Goal: Information Seeking & Learning: Learn about a topic

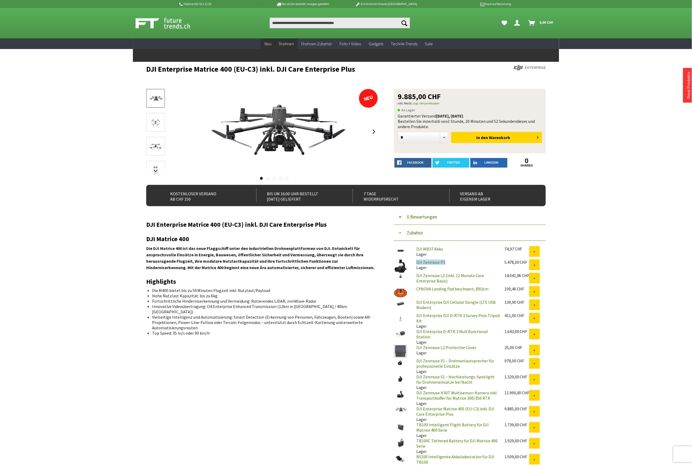
click at [270, 41] on span "Neu" at bounding box center [268, 43] width 7 height 5
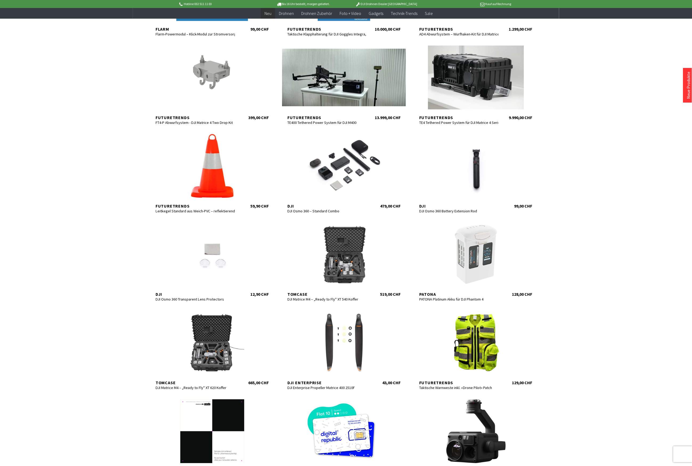
scroll to position [142, 0]
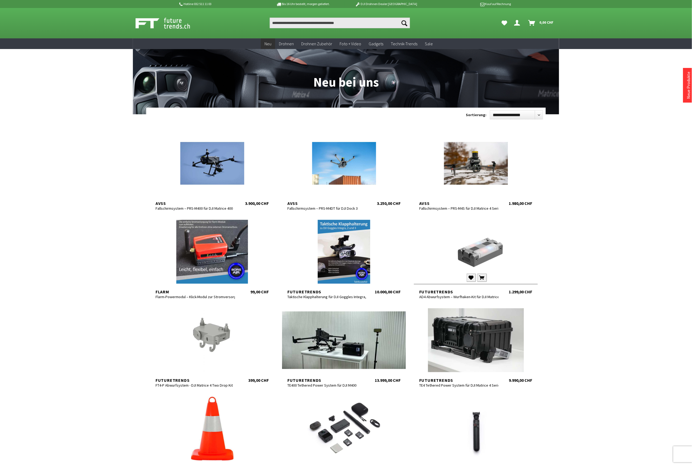
click at [483, 263] on div at bounding box center [476, 252] width 124 height 64
click at [204, 346] on div at bounding box center [212, 340] width 124 height 64
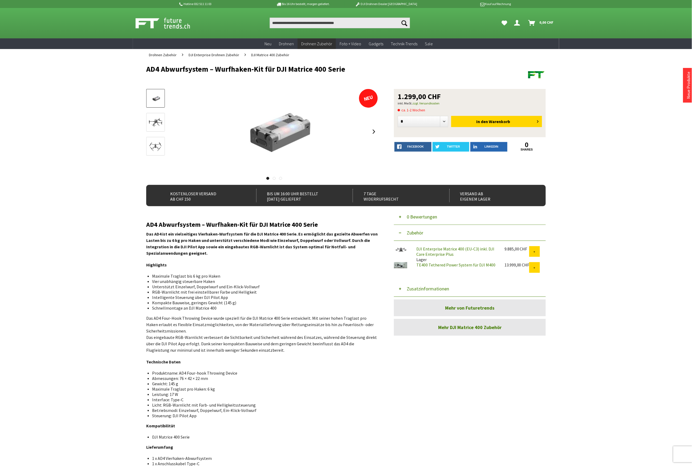
click at [643, 211] on div "Hotline 032 511 11 03 Bis 16 Uhr bestellt, morgen geliefert. DJI Drohnen Dealer…" at bounding box center [346, 330] width 692 height 660
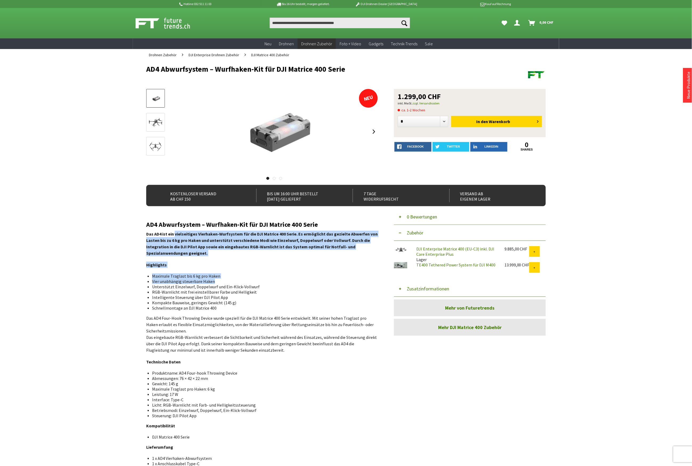
drag, startPoint x: 173, startPoint y: 235, endPoint x: 221, endPoint y: 282, distance: 66.9
click at [221, 282] on div "AD4 Abwurfsystem – Wurfhaken-Kit für DJI Matrice 400 Serie Das AD4 ist ein viel…" at bounding box center [262, 346] width 232 height 251
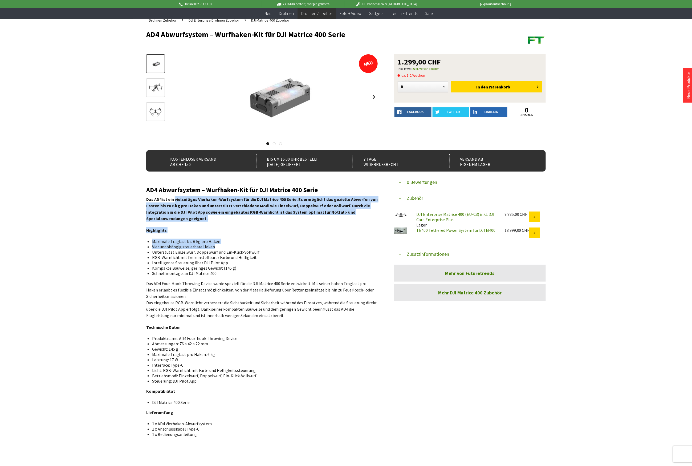
scroll to position [35, 0]
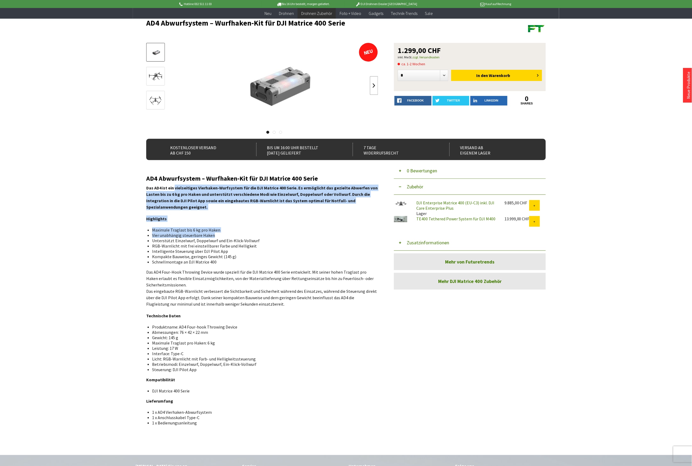
click at [373, 81] on link at bounding box center [374, 85] width 8 height 19
click at [373, 81] on div at bounding box center [274, 85] width 208 height 85
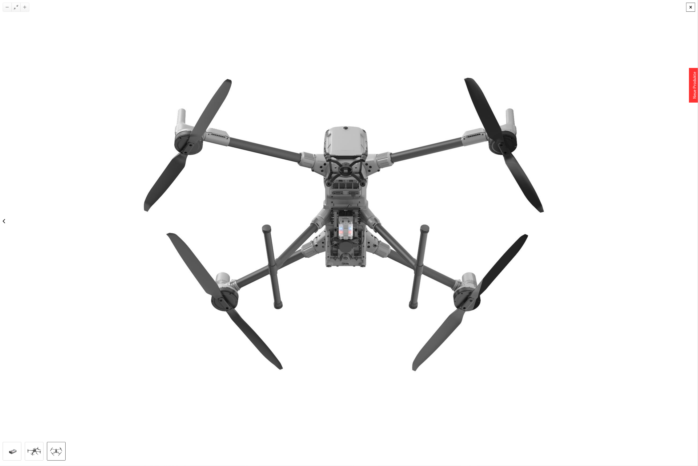
drag, startPoint x: 690, startPoint y: 6, endPoint x: 686, endPoint y: 5, distance: 4.4
click at [690, 6] on div at bounding box center [690, 7] width 9 height 9
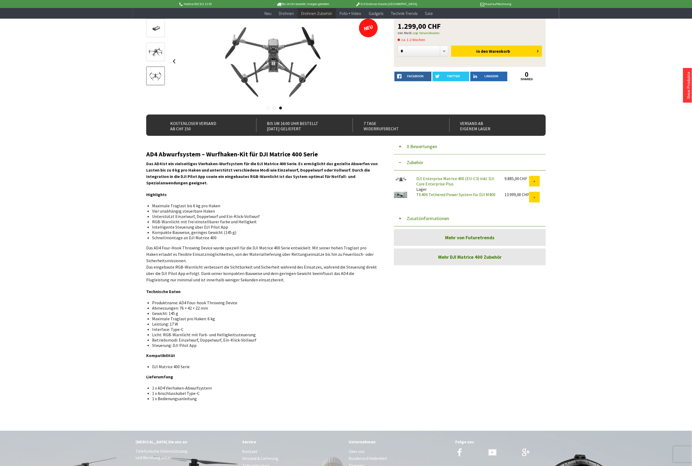
scroll to position [71, 0]
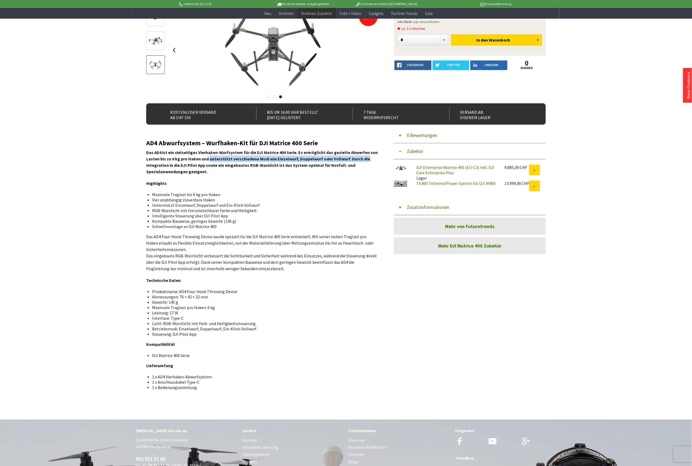
drag, startPoint x: 207, startPoint y: 158, endPoint x: 367, endPoint y: 159, distance: 159.9
click at [367, 159] on p "Das AD4 ist ein vielseitiges Vierhaken-Wurfsystem für die DJI Matrice 400 Serie…" at bounding box center [262, 162] width 232 height 26
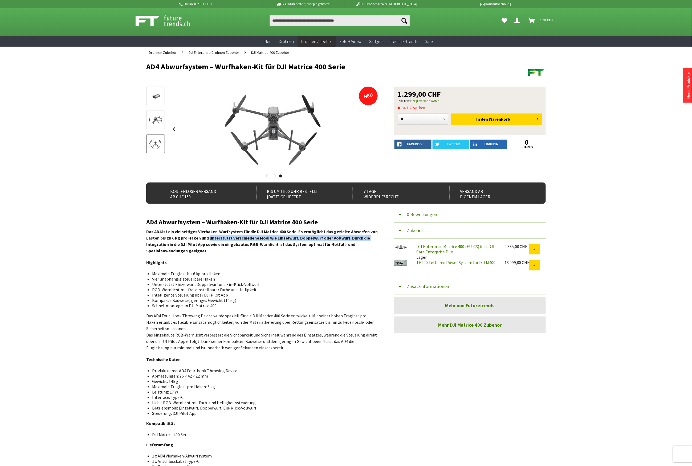
scroll to position [0, 0]
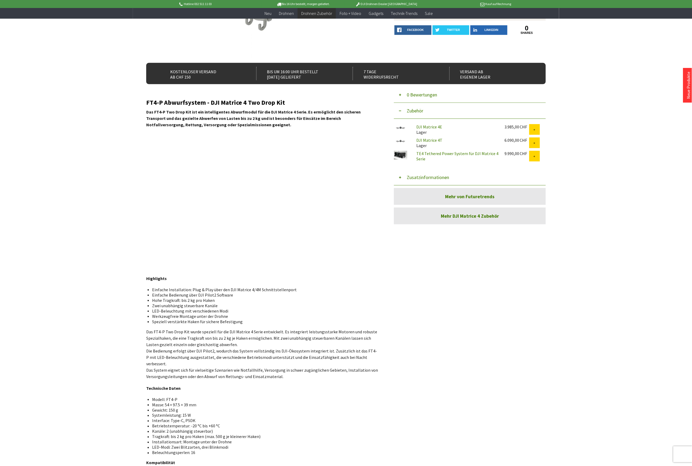
scroll to position [107, 0]
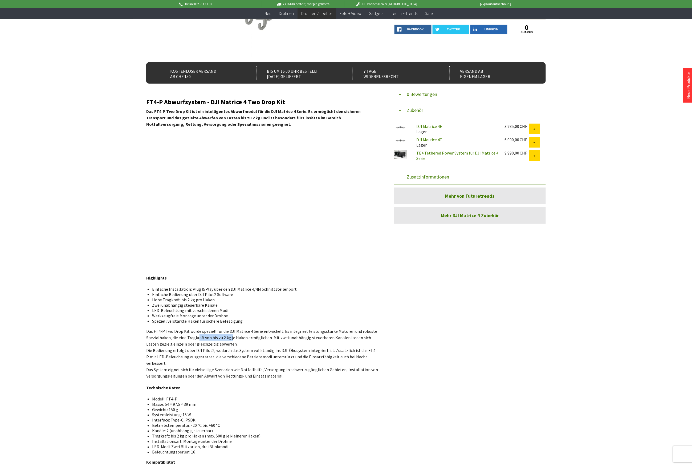
drag, startPoint x: 231, startPoint y: 338, endPoint x: 197, endPoint y: 340, distance: 33.9
click at [197, 340] on p "Das FT4-P Two Drop Kit wurde speziell für die DJI Matrice 4 Serie entwickelt. E…" at bounding box center [262, 353] width 232 height 51
drag, startPoint x: 189, startPoint y: 301, endPoint x: 206, endPoint y: 322, distance: 27.5
click at [206, 322] on ul "Einfache Installation: Plug & Play über den DJI Matrice 4/4M Schnittstellenport…" at bounding box center [262, 305] width 223 height 37
click at [432, 139] on link "DJI Matrice 4T" at bounding box center [430, 139] width 26 height 5
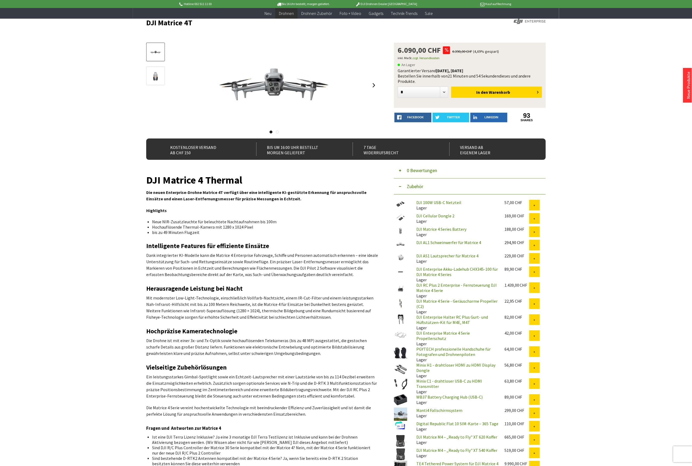
scroll to position [35, 0]
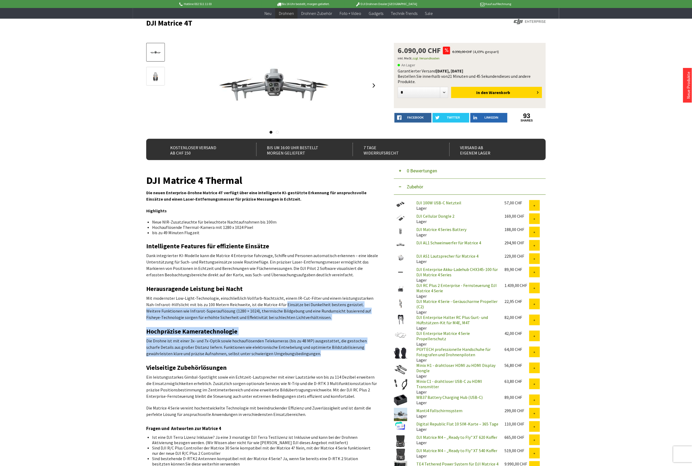
drag, startPoint x: 271, startPoint y: 305, endPoint x: 311, endPoint y: 352, distance: 61.4
click at [311, 352] on div "DJI Matrice 4 Thermal Die neuen Enterprise-Drohne Matrice 4T verfügt über eine …" at bounding box center [262, 378] width 232 height 403
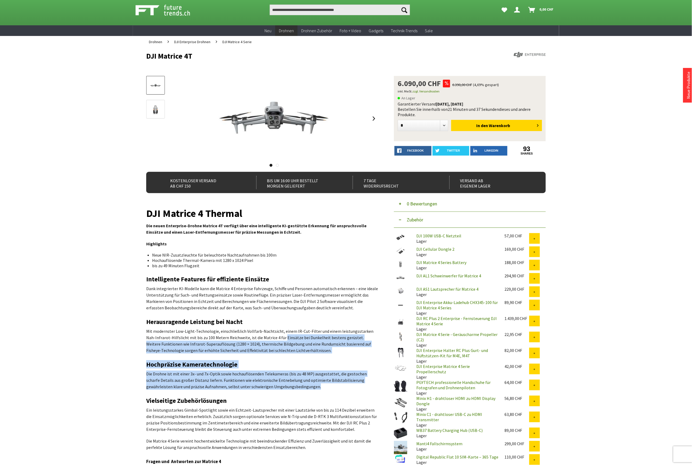
scroll to position [0, 0]
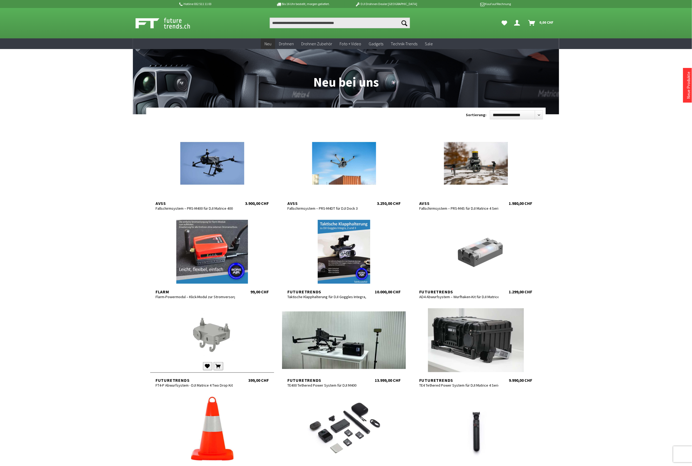
click at [216, 334] on div at bounding box center [212, 340] width 124 height 64
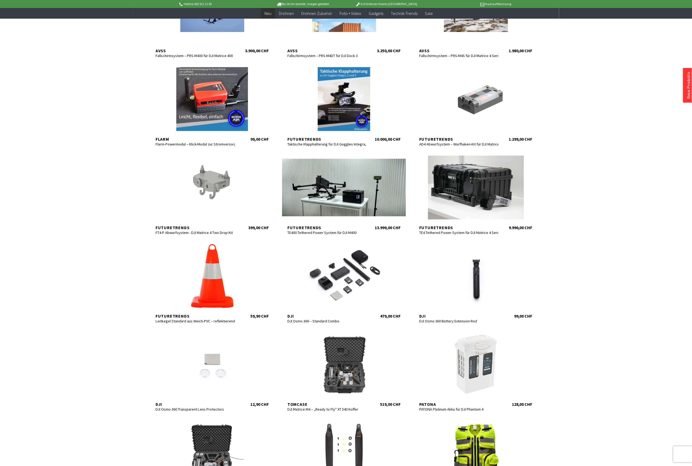
scroll to position [32, 0]
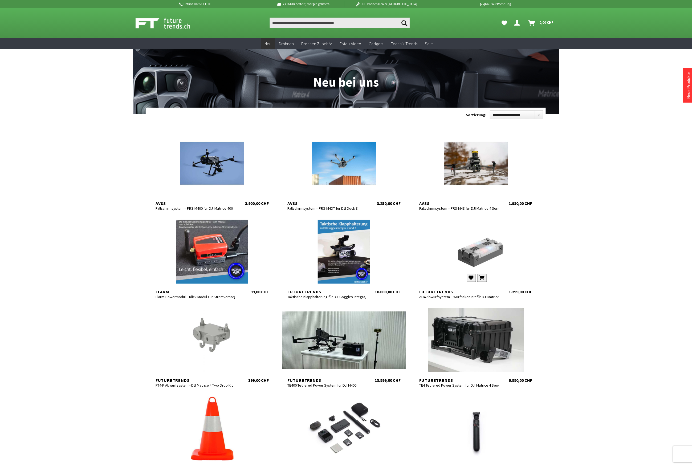
click at [477, 238] on div at bounding box center [476, 252] width 124 height 64
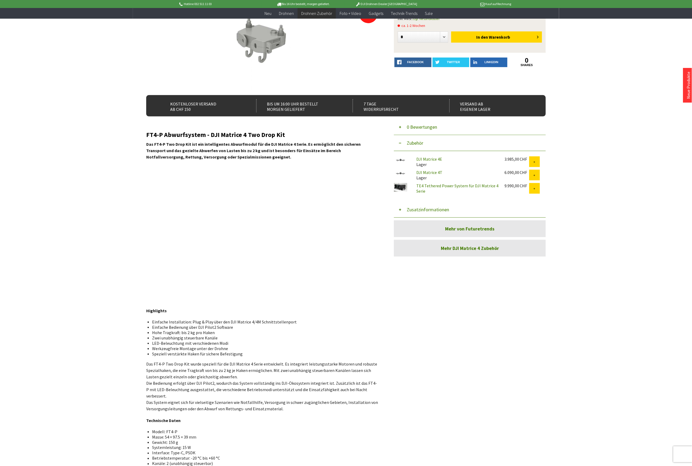
scroll to position [178, 0]
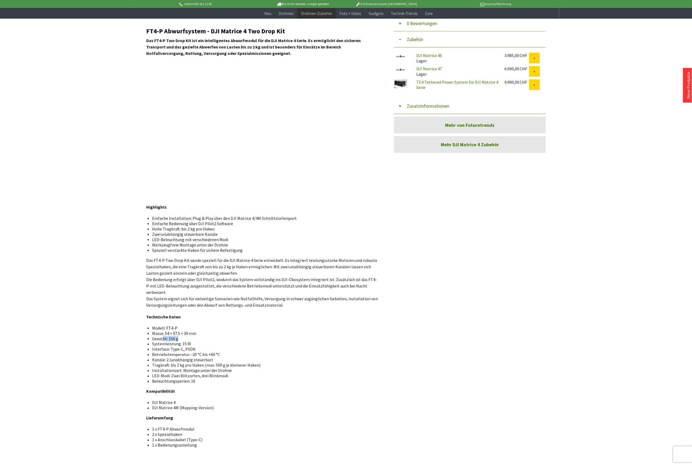
drag, startPoint x: 180, startPoint y: 334, endPoint x: 163, endPoint y: 333, distance: 16.3
click at [163, 336] on li "Gewicht: 150 g" at bounding box center [263, 338] width 222 height 5
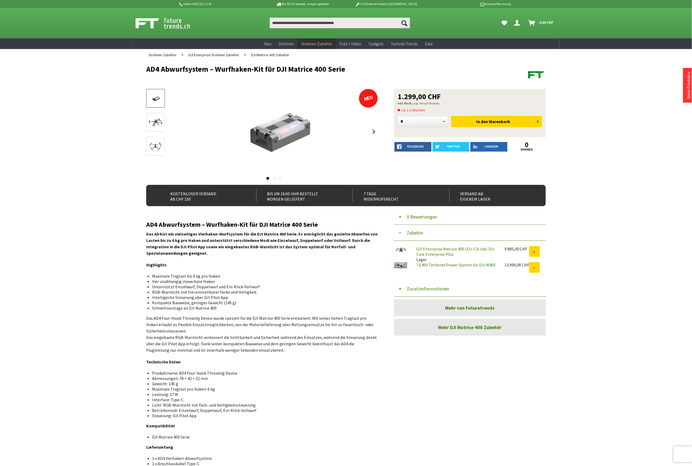
click at [433, 267] on link "TE400 Tethered Power System für DJI M400" at bounding box center [456, 264] width 79 height 5
click at [373, 129] on link at bounding box center [374, 131] width 8 height 19
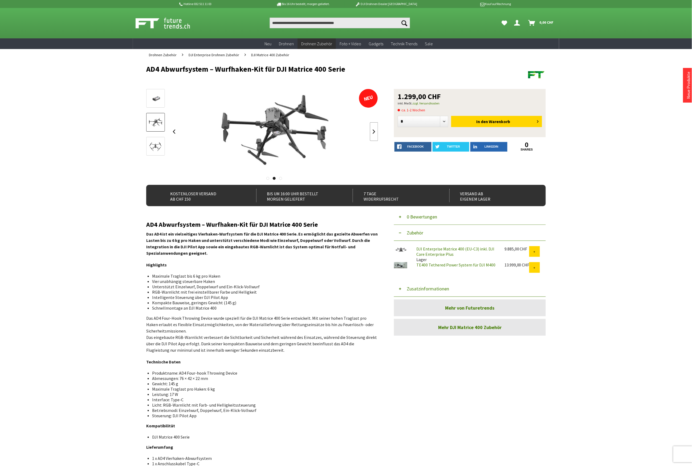
click at [373, 129] on link at bounding box center [374, 131] width 8 height 19
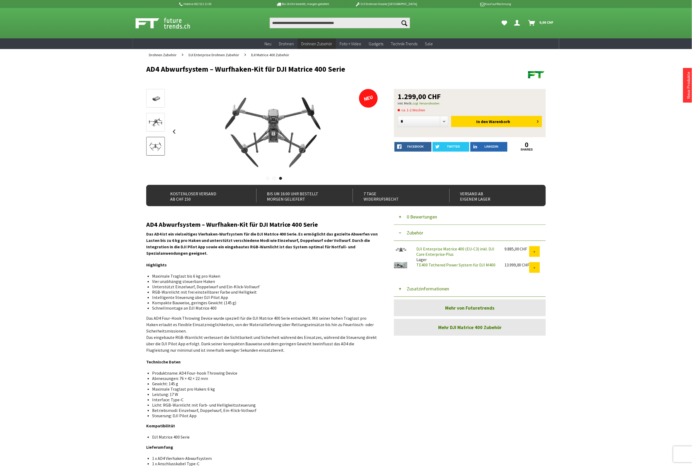
drag, startPoint x: 350, startPoint y: 68, endPoint x: 121, endPoint y: 65, distance: 229.2
click at [121, 65] on div "Hotline 032 511 11 03 Bis 16 Uhr bestellt, [DATE] geliefert. DJI Drohnen Dealer…" at bounding box center [346, 330] width 692 height 660
copy h1 "AD4 Abwurfsystem – Wurfhaken-Kit für DJI Matrice 400 Serie"
click at [292, 25] on input "Produkt, Marke, Kategorie, EAN, Artikelnummer…" at bounding box center [340, 23] width 140 height 11
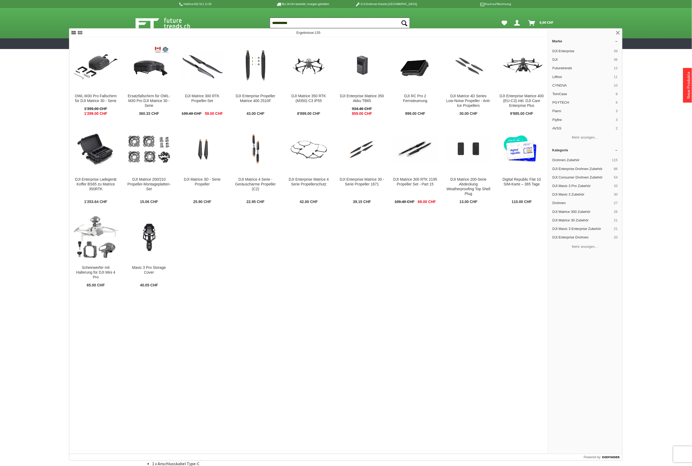
type input "**********"
click at [250, 14] on div "**********" at bounding box center [346, 23] width 426 height 30
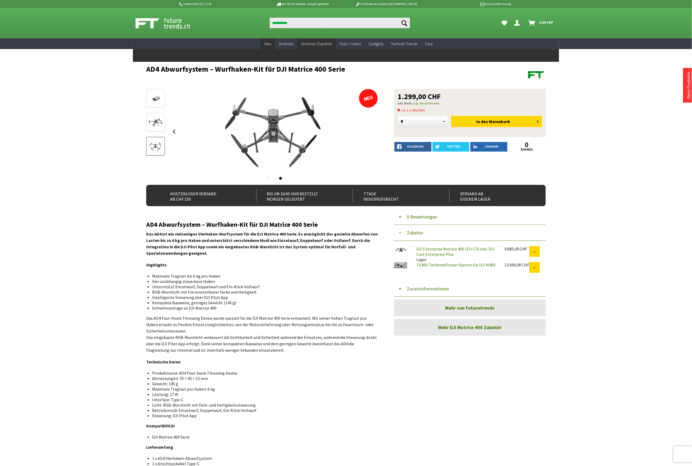
click at [271, 45] on span "Neu" at bounding box center [268, 43] width 7 height 5
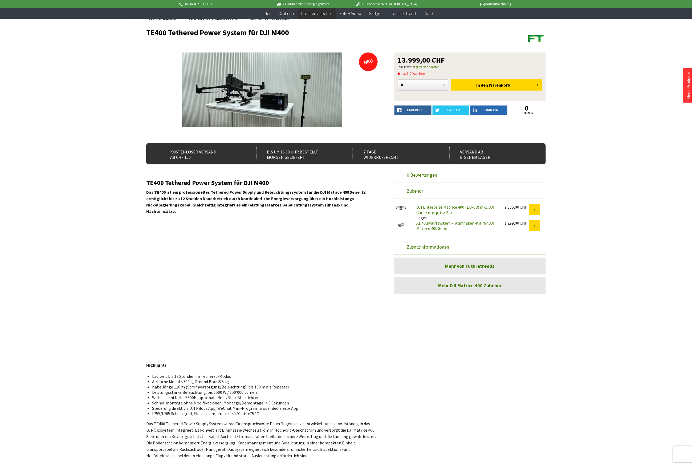
scroll to position [35, 0]
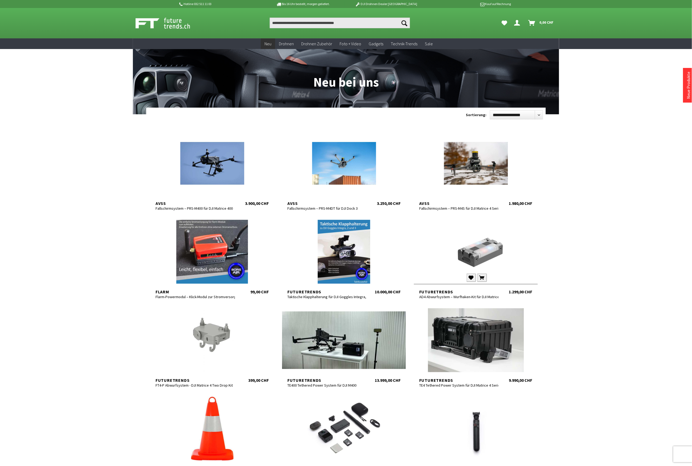
click at [497, 257] on div at bounding box center [476, 252] width 124 height 64
click at [502, 164] on div at bounding box center [476, 163] width 124 height 64
click at [223, 152] on div at bounding box center [212, 163] width 124 height 64
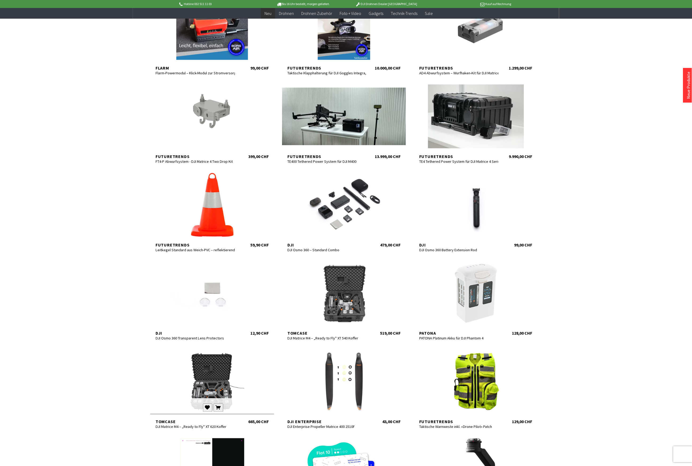
scroll to position [3, 0]
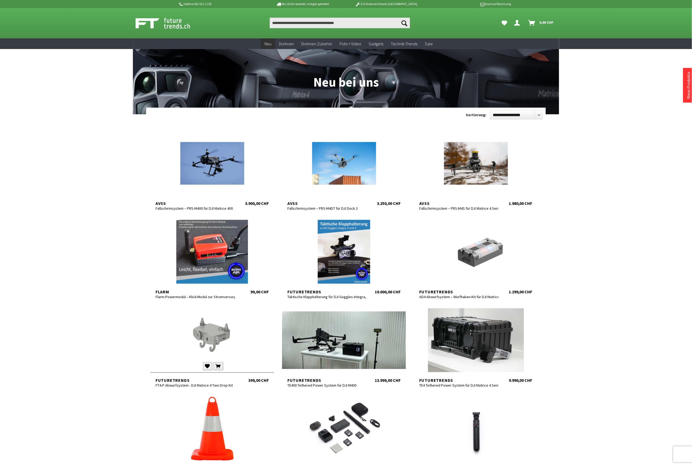
click at [221, 331] on div at bounding box center [212, 340] width 124 height 64
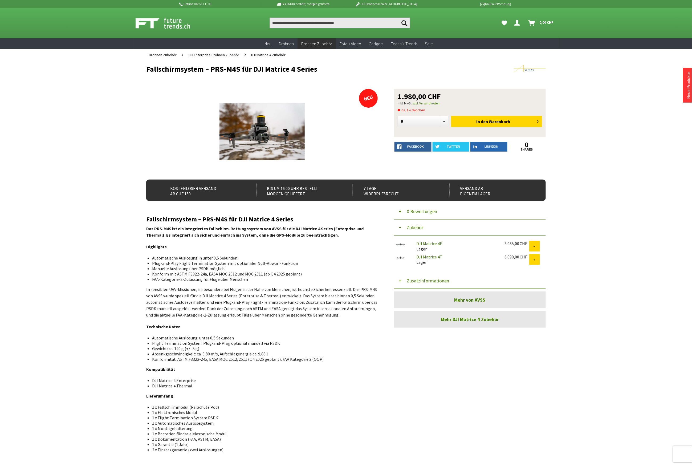
click at [366, 126] on div at bounding box center [262, 131] width 232 height 85
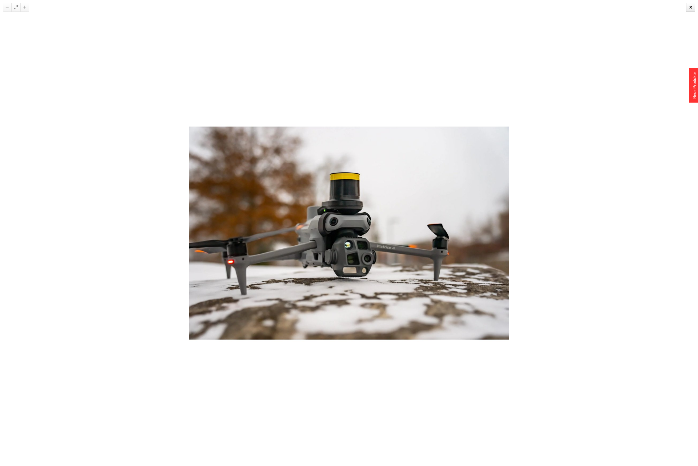
click at [527, 244] on div at bounding box center [349, 233] width 698 height 466
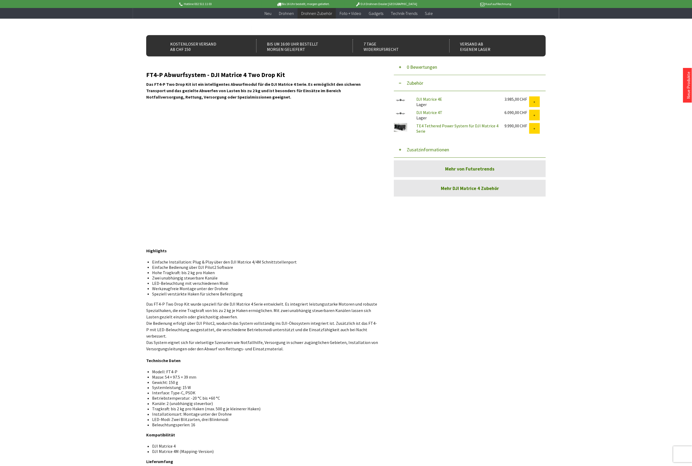
scroll to position [178, 0]
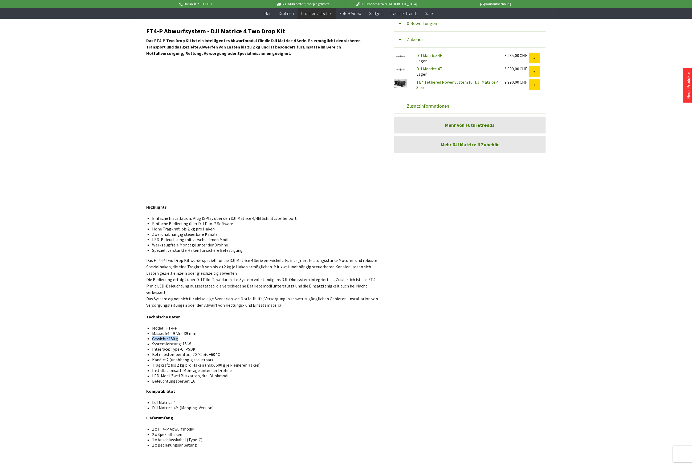
drag, startPoint x: 182, startPoint y: 332, endPoint x: 151, endPoint y: 333, distance: 30.7
click at [151, 333] on ul "Modell: FT4-P Masse: 54 × 97.5 × 39 mm Gewicht: 150 g Systemleistung: 15 W Inte…" at bounding box center [262, 354] width 223 height 59
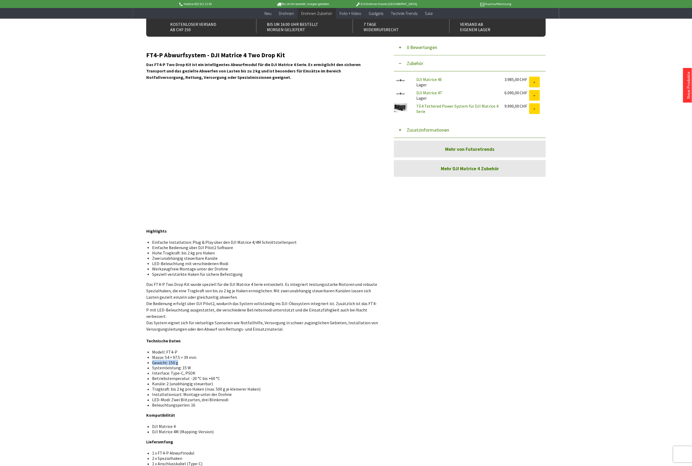
scroll to position [142, 0]
